Goal: Task Accomplishment & Management: Use online tool/utility

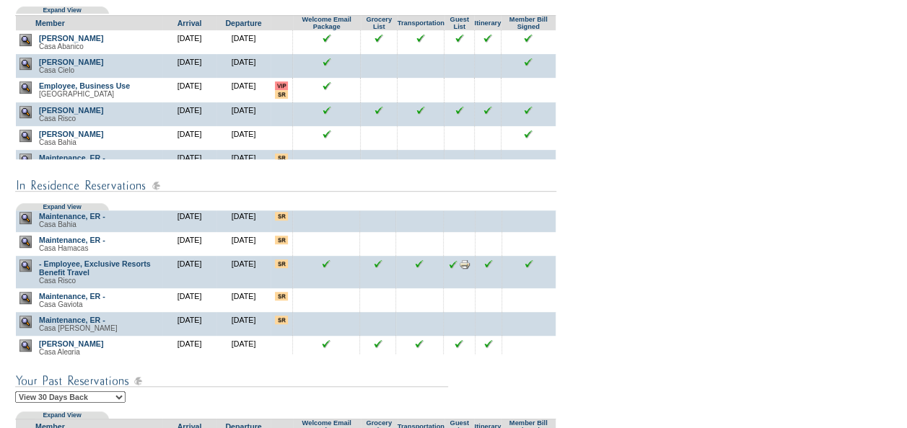
scroll to position [72, 0]
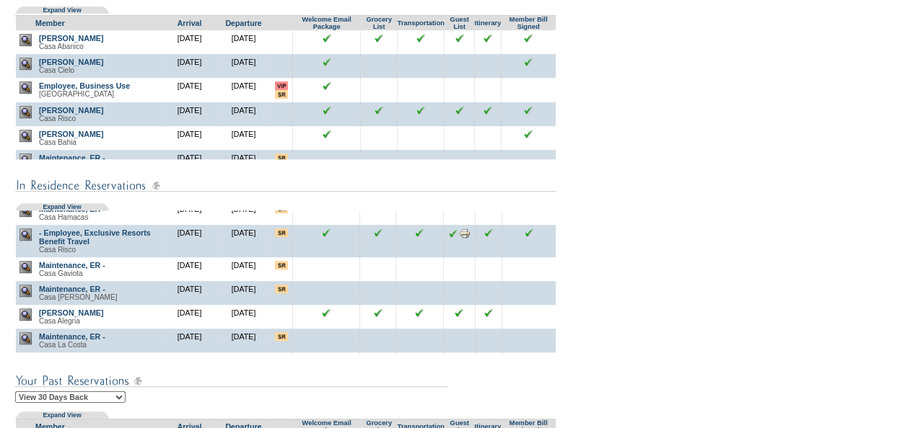
click at [27, 241] on img at bounding box center [25, 235] width 12 height 12
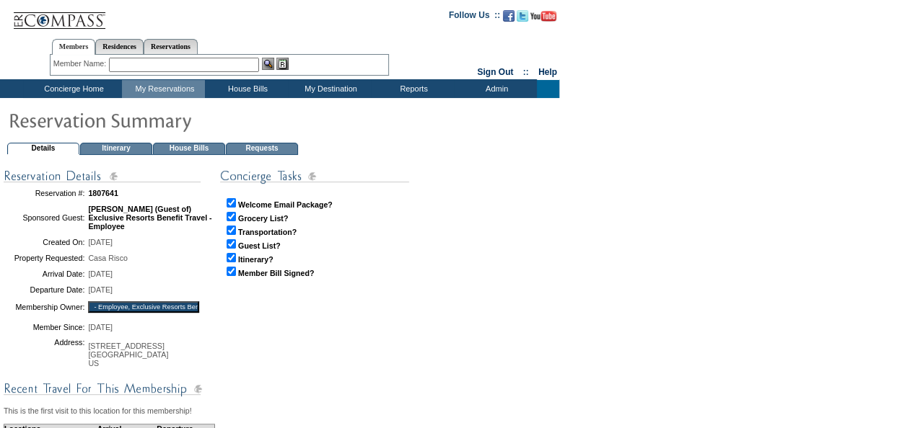
click at [197, 147] on td "House Bills" at bounding box center [189, 149] width 72 height 12
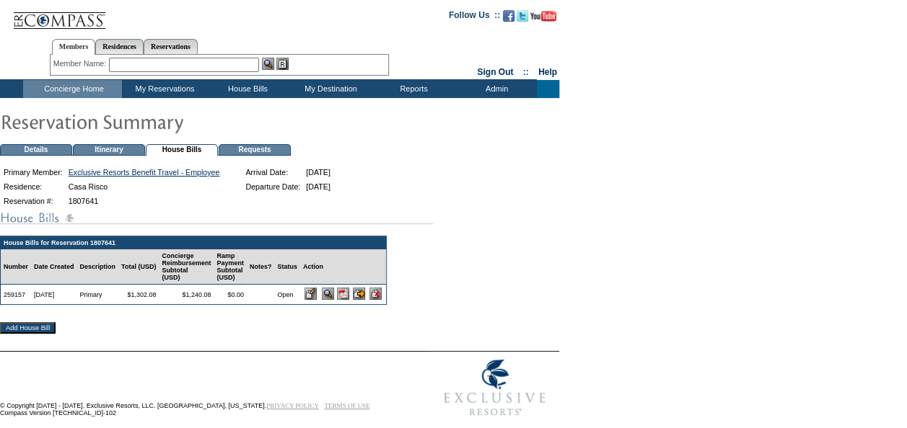
click at [317, 300] on input "image" at bounding box center [310, 294] width 12 height 12
